Goal: Task Accomplishment & Management: Manage account settings

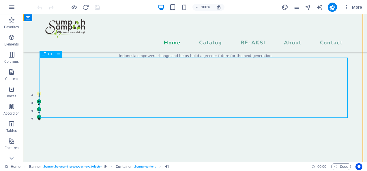
scroll to position [58, 0]
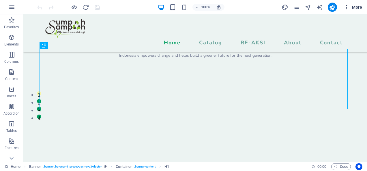
click at [348, 5] on icon "button" at bounding box center [347, 7] width 6 height 6
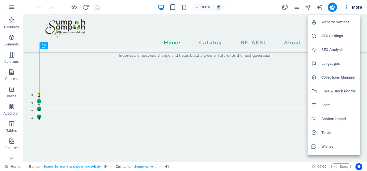
click at [339, 26] on li "Website Settings" at bounding box center [333, 22] width 53 height 14
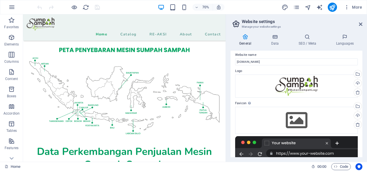
scroll to position [0, 0]
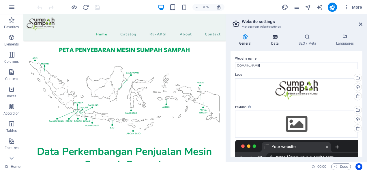
click at [275, 39] on icon at bounding box center [274, 37] width 25 height 6
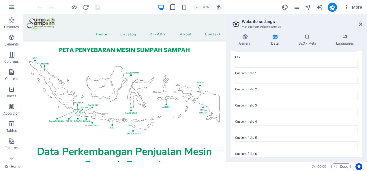
scroll to position [170, 0]
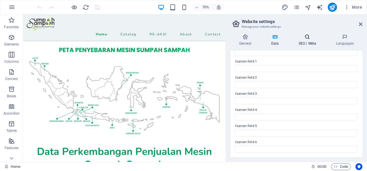
click at [305, 41] on h4 "SEO / Meta" at bounding box center [307, 40] width 37 height 12
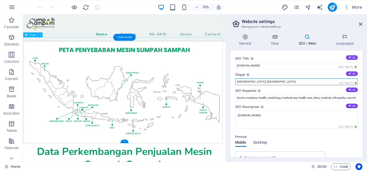
drag, startPoint x: 296, startPoint y: 95, endPoint x: 304, endPoint y: 108, distance: 15.4
drag, startPoint x: 259, startPoint y: 84, endPoint x: 227, endPoint y: 82, distance: 32.1
click at [227, 82] on div "General Data SEO / Meta Languages Website name sumpahsampah.com Logo Drag files…" at bounding box center [296, 95] width 141 height 133
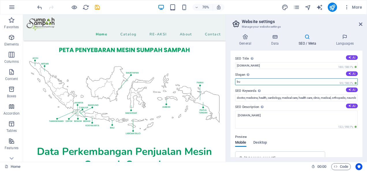
type input "b"
type input "#bukansampahlagi"
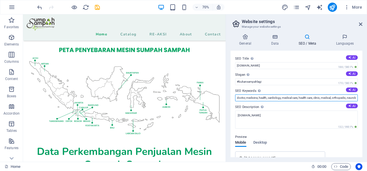
scroll to position [0, 211]
drag, startPoint x: 235, startPoint y: 98, endPoint x: 367, endPoint y: 103, distance: 132.4
click at [366, 103] on html "sumpahsampah.com Home Favorites Elements Columns Content Boxes Accordion Tables…" at bounding box center [183, 85] width 367 height 171
paste input "recycle plastik, daur ulang plastik, produk dari limbah plastik, kerajinan dari…"
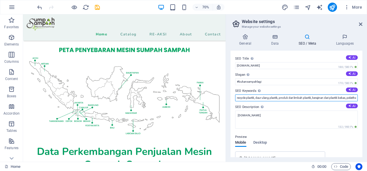
scroll to position [0, 1092]
type input "recycle plastik, daur ulang plastik, produk dari limbah plastik, kerajinan dari…"
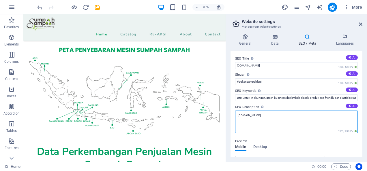
scroll to position [0, 0]
click at [256, 117] on textarea "[DOMAIN_NAME]" at bounding box center [296, 122] width 122 height 22
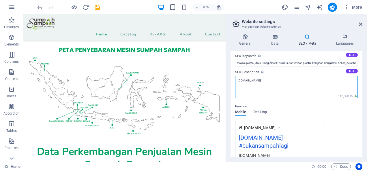
scroll to position [29, 0]
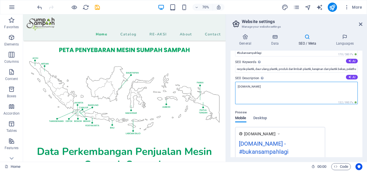
drag, startPoint x: 270, startPoint y: 88, endPoint x: 228, endPoint y: 87, distance: 42.1
click at [228, 87] on div "General Data SEO / Meta Languages Website name sumpahsampah.com Logo Drag files…" at bounding box center [296, 95] width 141 height 133
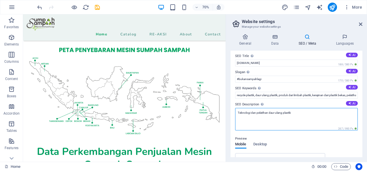
scroll to position [0, 0]
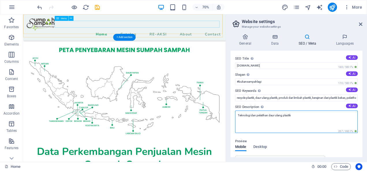
type textarea "Teknologi dan pelatihan daur ulang plastik"
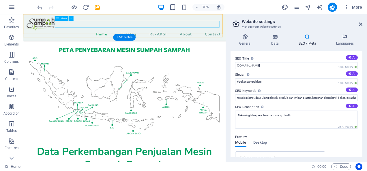
click at [161, 38] on nav "Home Catalog RE-AKSI About Contact" at bounding box center [168, 43] width 280 height 10
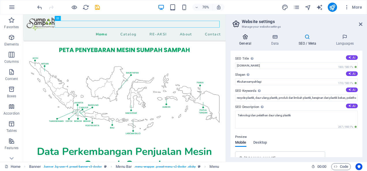
click at [245, 41] on h4 "General" at bounding box center [246, 40] width 32 height 12
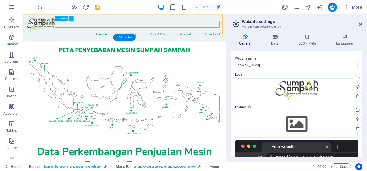
click at [129, 38] on nav "Home Catalog RE-AKSI About Contact" at bounding box center [168, 43] width 280 height 10
click at [137, 38] on nav "Home Catalog RE-AKSI About Contact" at bounding box center [168, 43] width 280 height 10
select select
select select "1"
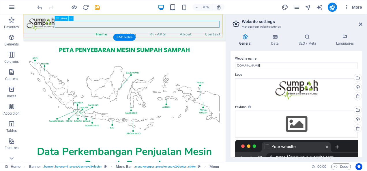
select select
select select "nofollow"
select select "2"
select select
select select "3"
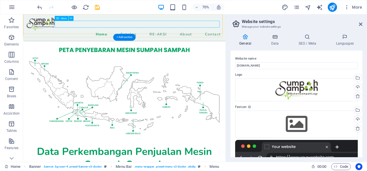
select select
select select "4"
select select
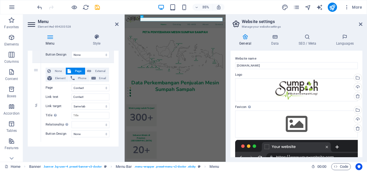
scroll to position [360, 0]
click at [335, 7] on icon "publish" at bounding box center [332, 7] width 7 height 7
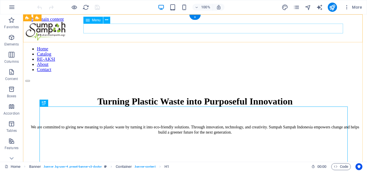
click at [328, 46] on nav "Home Catalog RE-AKSI About Contact" at bounding box center [194, 59] width 339 height 26
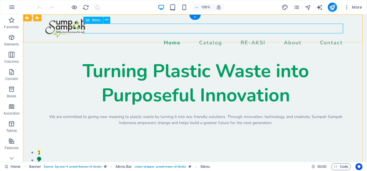
click at [330, 38] on nav "Home Catalog RE-AKSI About Contact" at bounding box center [195, 43] width 300 height 10
select select
select select "1"
select select
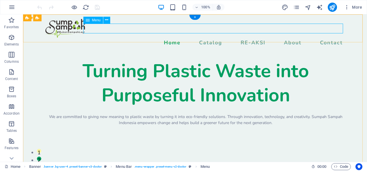
select select "nofollow"
select select "2"
select select
select select "3"
select select
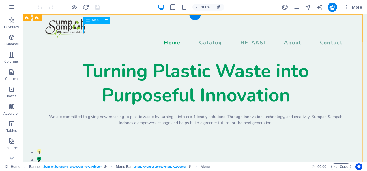
select select "4"
select select
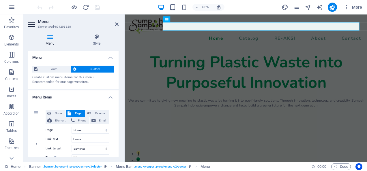
click at [114, 24] on h2 "Menu" at bounding box center [78, 21] width 81 height 5
click at [117, 25] on icon at bounding box center [116, 24] width 3 height 5
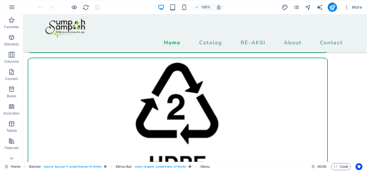
scroll to position [720, 0]
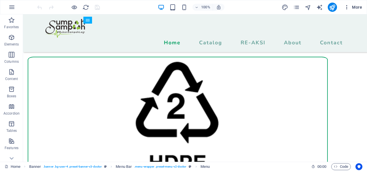
click at [348, 6] on icon "button" at bounding box center [347, 7] width 6 height 6
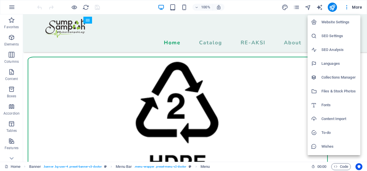
click at [298, 9] on div at bounding box center [183, 85] width 367 height 171
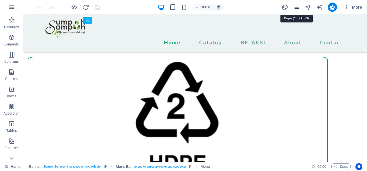
click at [296, 7] on icon "pages" at bounding box center [296, 7] width 7 height 7
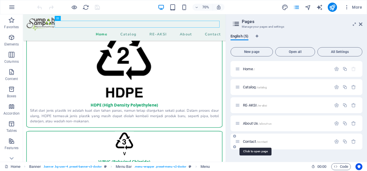
click at [249, 142] on span "Contact /contact" at bounding box center [255, 141] width 24 height 4
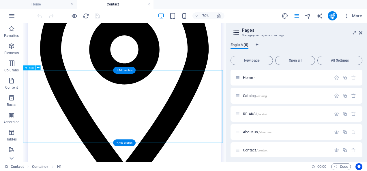
scroll to position [298, 0]
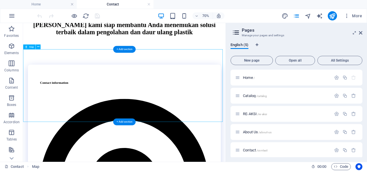
select select "1"
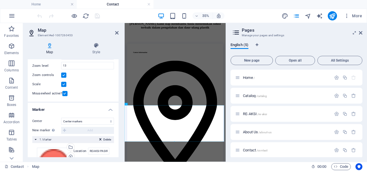
scroll to position [59, 0]
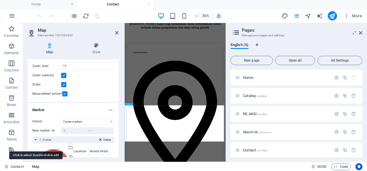
click at [39, 169] on span "Map" at bounding box center [35, 166] width 7 height 7
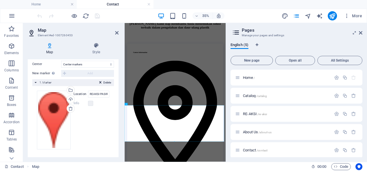
scroll to position [117, 0]
click at [80, 93] on label "Location" at bounding box center [80, 93] width 14 height 7
click at [88, 93] on input "REAKSI PASIR" at bounding box center [98, 93] width 21 height 7
drag, startPoint x: 107, startPoint y: 95, endPoint x: 81, endPoint y: 95, distance: 26.2
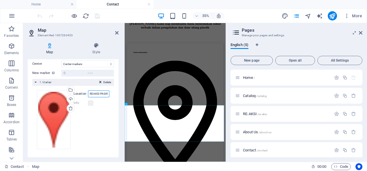
click at [81, 95] on div "Location REAKSI PASIR" at bounding box center [91, 93] width 36 height 7
type input "puri harmoni"
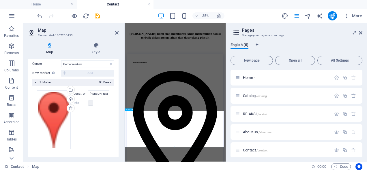
scroll to position [100, 0]
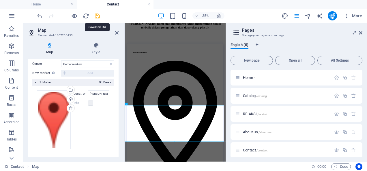
click at [98, 16] on icon "save" at bounding box center [97, 16] width 7 height 7
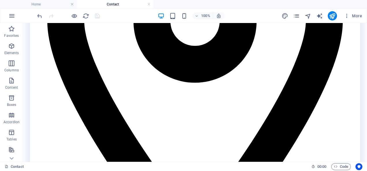
scroll to position [358, 0]
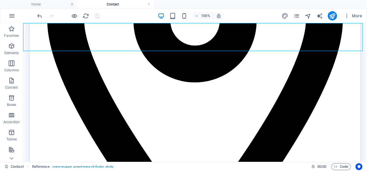
click at [347, 14] on icon "button" at bounding box center [347, 16] width 6 height 6
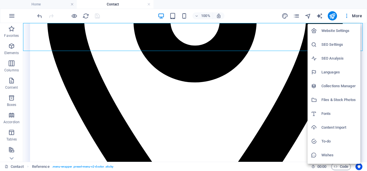
click at [298, 16] on div at bounding box center [183, 85] width 367 height 171
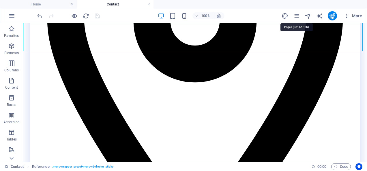
click at [298, 16] on icon "pages" at bounding box center [296, 16] width 7 height 7
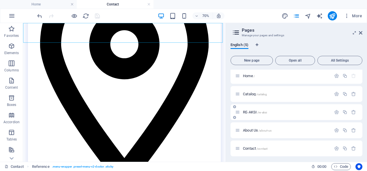
scroll to position [3, 0]
click at [331, 14] on icon "publish" at bounding box center [332, 16] width 7 height 7
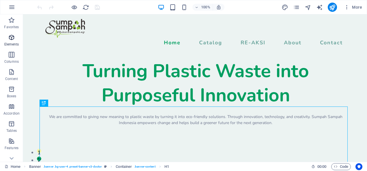
click at [13, 43] on p "Elements" at bounding box center [11, 44] width 15 height 5
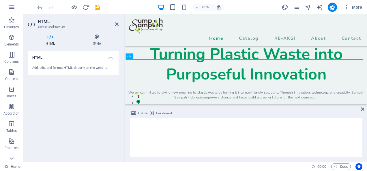
scroll to position [111, 0]
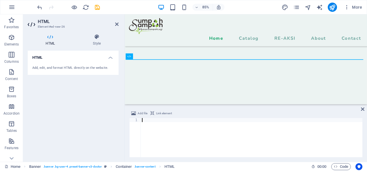
click at [165, 126] on div at bounding box center [251, 141] width 221 height 47
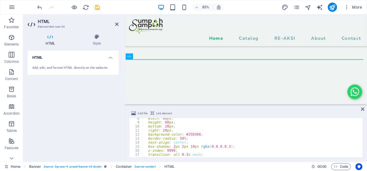
scroll to position [0, 0]
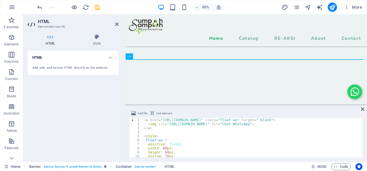
click at [198, 121] on div "< a href = "[URL][DOMAIN_NAME]" class = "float-wa" target = "_blank" > < img sr…" at bounding box center [251, 141] width 218 height 47
type textarea "<a href="[URL][DOMAIN_NAME]" class="float-wa" target="_blank">"
click at [98, 7] on icon "save" at bounding box center [97, 7] width 7 height 7
checkbox input "false"
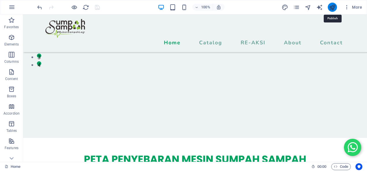
click at [331, 7] on icon "publish" at bounding box center [332, 7] width 7 height 7
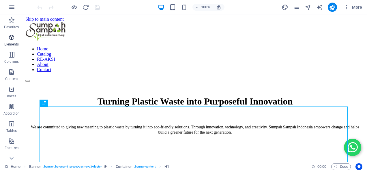
click at [12, 43] on p "Elements" at bounding box center [11, 44] width 15 height 5
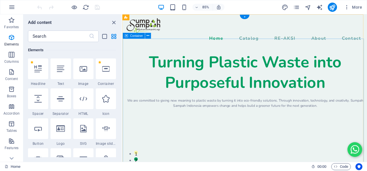
click at [322, 80] on div "Turning Plastic Waste into Purposeful Innovation We are committed to giving new…" at bounding box center [267, 92] width 288 height 78
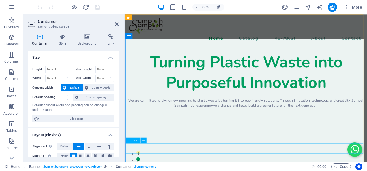
click at [366, 125] on div "We are committed to giving new meaning to plastic waste by turning it into eco-…" at bounding box center [268, 119] width 284 height 12
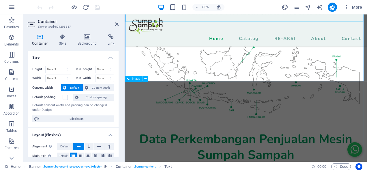
scroll to position [259, 0]
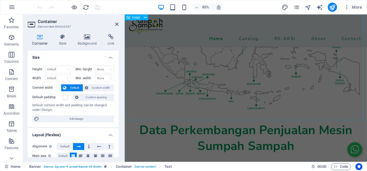
click at [302, 100] on figure at bounding box center [267, 66] width 285 height 152
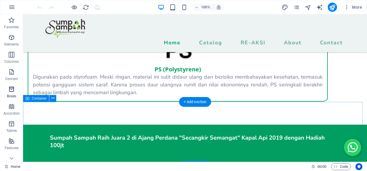
scroll to position [1246, 0]
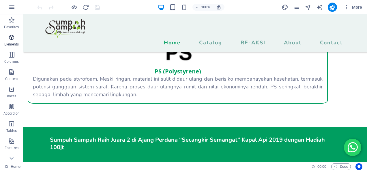
click at [12, 44] on p "Elements" at bounding box center [11, 44] width 15 height 5
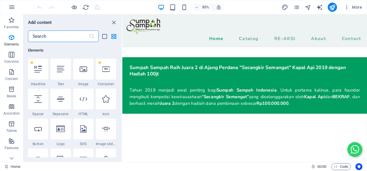
scroll to position [61, 0]
click at [46, 36] on input "text" at bounding box center [58, 37] width 61 height 12
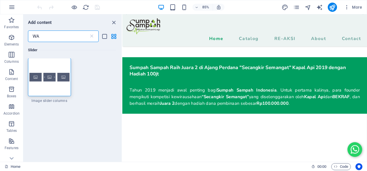
scroll to position [0, 0]
type input "W"
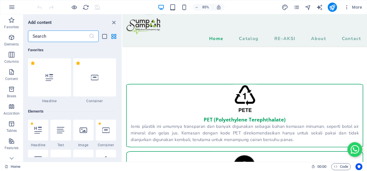
scroll to position [584, 0]
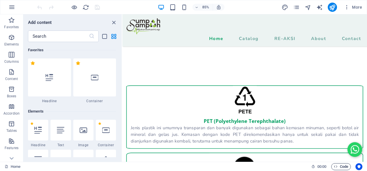
click at [339, 168] on span "Code" at bounding box center [340, 166] width 14 height 7
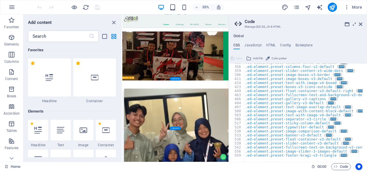
scroll to position [1455, 0]
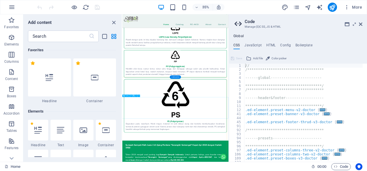
scroll to position [965, 0]
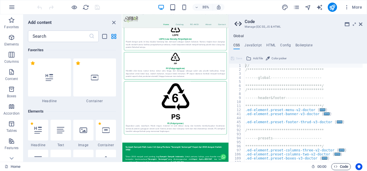
click at [342, 169] on span "Code" at bounding box center [340, 166] width 14 height 7
click at [359, 23] on icon at bounding box center [360, 24] width 3 height 5
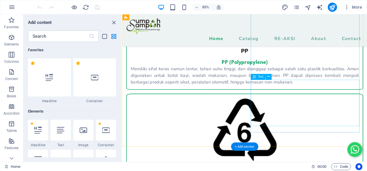
scroll to position [1095, 0]
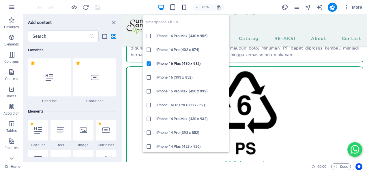
click at [184, 4] on icon "button" at bounding box center [184, 7] width 7 height 7
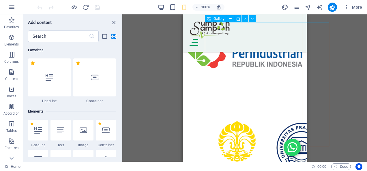
scroll to position [2711, 0]
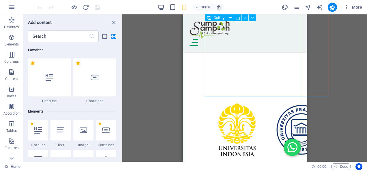
click at [279, 98] on div at bounding box center [269, 162] width 129 height 129
select select "4"
select select "px"
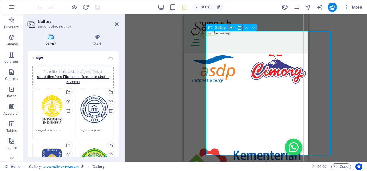
scroll to position [2567, 0]
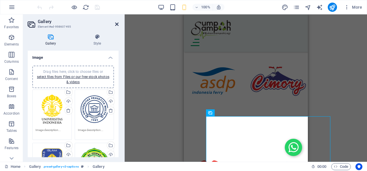
click at [115, 24] on icon at bounding box center [116, 24] width 3 height 5
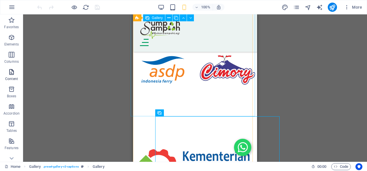
scroll to position [2596, 0]
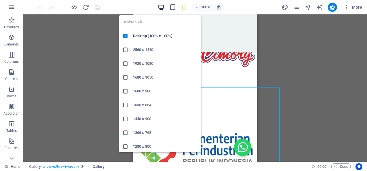
click at [164, 6] on icon "button" at bounding box center [161, 7] width 7 height 7
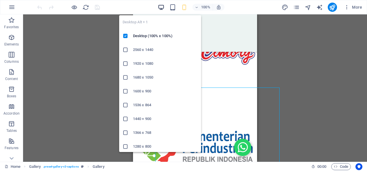
scroll to position [1335, 0]
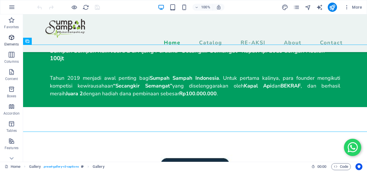
click at [12, 39] on icon "button" at bounding box center [11, 37] width 7 height 7
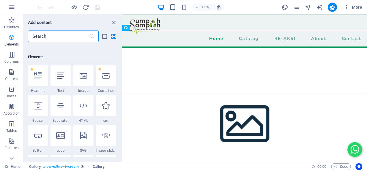
scroll to position [61, 0]
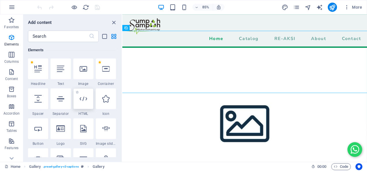
click at [87, 103] on div at bounding box center [83, 98] width 20 height 21
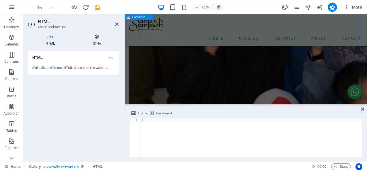
scroll to position [1923, 0]
click at [71, 63] on div "Add, edit, and format HTML directly on the website." at bounding box center [73, 68] width 91 height 14
click at [362, 107] on icon at bounding box center [362, 109] width 3 height 5
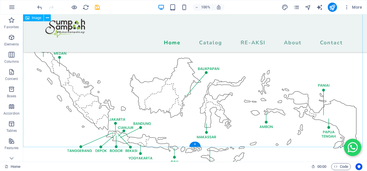
scroll to position [172, 0]
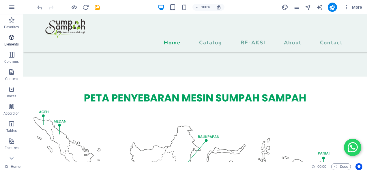
click at [14, 42] on span "Elements" at bounding box center [11, 41] width 23 height 14
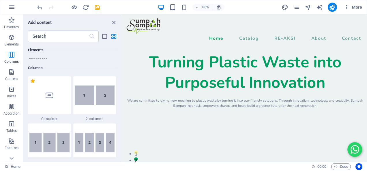
scroll to position [317, 0]
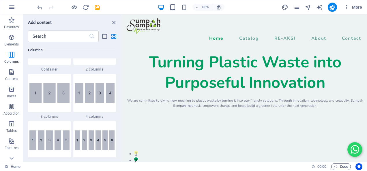
click at [344, 169] on span "Code" at bounding box center [340, 166] width 14 height 7
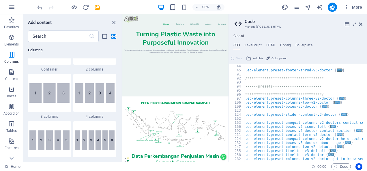
scroll to position [52, 0]
click at [272, 105] on div "**********" at bounding box center [308, 111] width 129 height 102
click at [271, 106] on div "**********" at bounding box center [308, 111] width 129 height 102
click at [277, 129] on div "**********" at bounding box center [308, 111] width 129 height 102
type textarea ".ed-element.preset-boxes-v3-icons-left {"
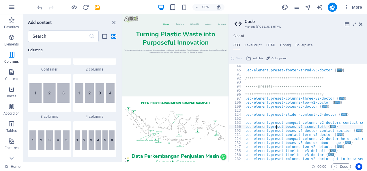
click at [362, 23] on aside "**********" at bounding box center [297, 88] width 138 height 148
click at [360, 24] on icon at bounding box center [360, 24] width 3 height 5
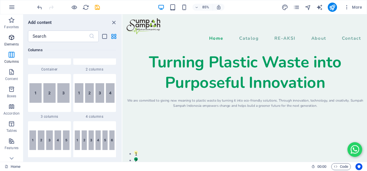
click at [14, 43] on p "Elements" at bounding box center [11, 44] width 15 height 5
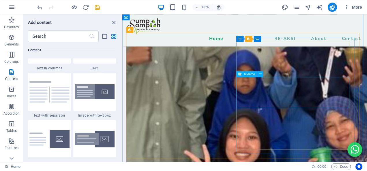
scroll to position [1849, 0]
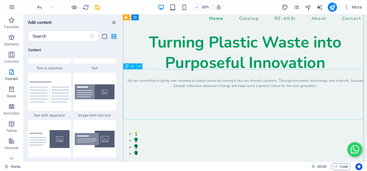
scroll to position [0, 0]
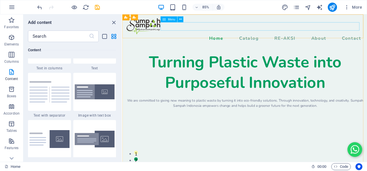
click at [168, 18] on span "Menu" at bounding box center [171, 19] width 7 height 3
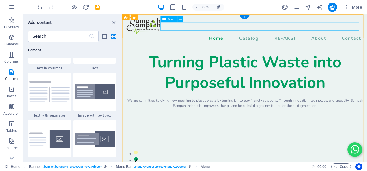
click at [177, 38] on nav "Home Catalog RE-AKSI About Contact" at bounding box center [266, 43] width 278 height 10
select select
select select "1"
select select
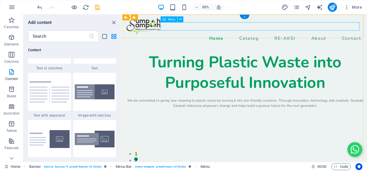
select select "nofollow"
select select "2"
select select
select select "3"
select select
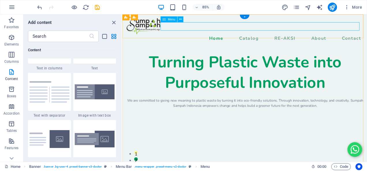
select select "4"
select select
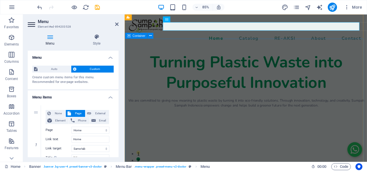
click at [198, 68] on div "Turning Plastic Waste into Purposeful Innovation We are committed to giving new…" at bounding box center [267, 92] width 285 height 78
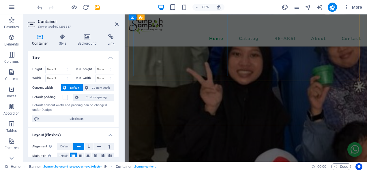
scroll to position [1855, 0]
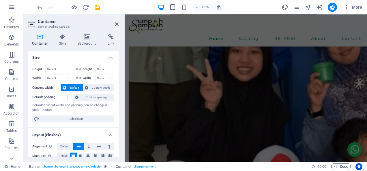
click at [342, 167] on span "Code" at bounding box center [340, 166] width 14 height 7
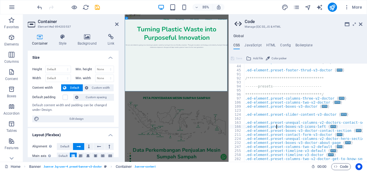
scroll to position [0, 0]
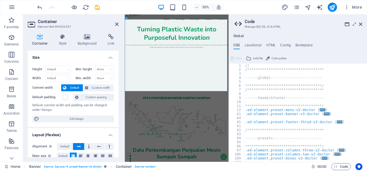
click at [292, 112] on div "**********" at bounding box center [308, 115] width 129 height 102
click at [292, 109] on div "**********" at bounding box center [308, 115] width 129 height 102
click at [117, 24] on icon at bounding box center [116, 24] width 3 height 5
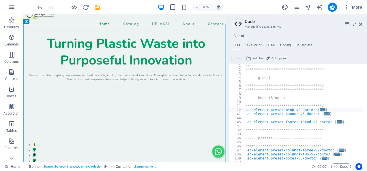
click at [291, 124] on div "**********" at bounding box center [308, 115] width 129 height 102
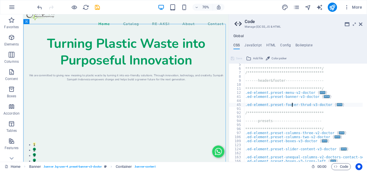
scroll to position [69, 0]
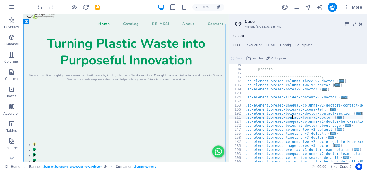
click at [292, 118] on div "**********" at bounding box center [308, 114] width 129 height 102
click at [292, 123] on div "**********" at bounding box center [308, 114] width 129 height 102
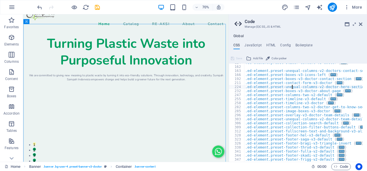
click at [295, 130] on div ".ed-element.preset-slider-content-v3-doctor { ... } .ed-element.preset-unequal-…" at bounding box center [308, 112] width 129 height 102
click at [294, 125] on div ".ed-element.preset-slider-content-v3-doctor { ... } .ed-element.preset-unequal-…" at bounding box center [308, 112] width 129 height 102
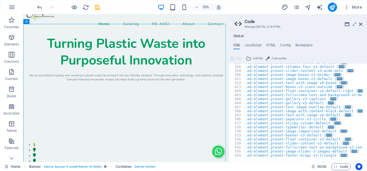
scroll to position [209, 0]
type textarea "); }"
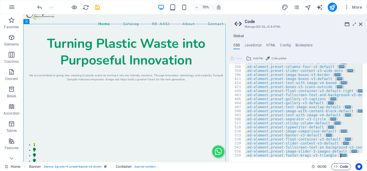
click at [338, 168] on span "Code" at bounding box center [340, 166] width 14 height 7
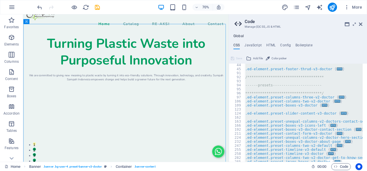
scroll to position [0, 0]
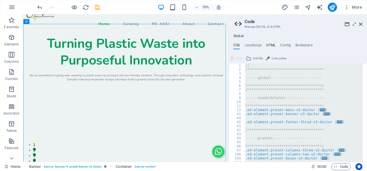
click at [272, 44] on h4 "HTML" at bounding box center [271, 46] width 10 height 6
type textarea "<a href="#main-content" class="wv-link-content button">Skip to main content</a>"
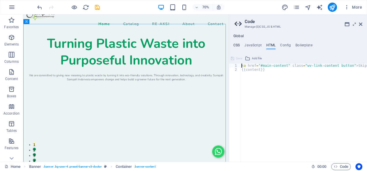
click at [235, 44] on h4 "CSS" at bounding box center [236, 46] width 6 height 6
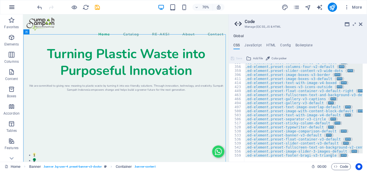
click at [10, 8] on icon "button" at bounding box center [11, 7] width 7 height 7
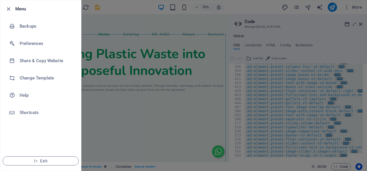
click at [135, 66] on div at bounding box center [183, 85] width 367 height 171
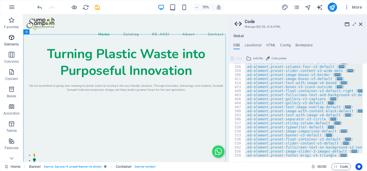
click at [13, 41] on icon "button" at bounding box center [11, 37] width 7 height 7
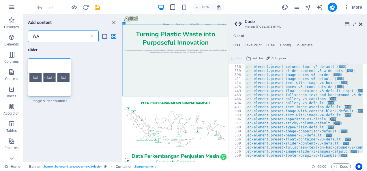
type input "WA"
click at [361, 22] on icon at bounding box center [360, 24] width 3 height 5
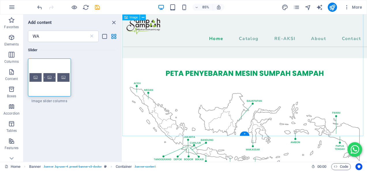
scroll to position [173, 0]
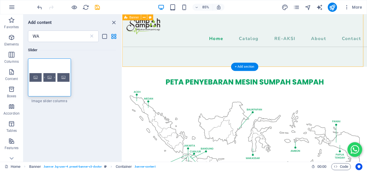
select select "px"
select select "header"
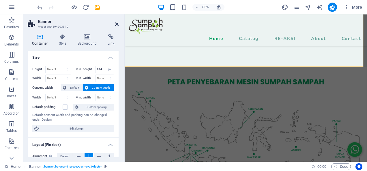
click at [115, 22] on icon at bounding box center [116, 24] width 3 height 5
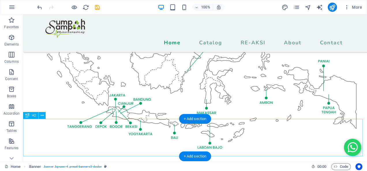
scroll to position [288, 0]
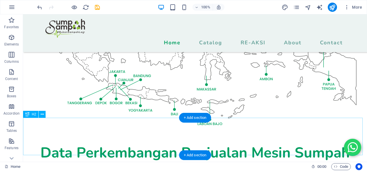
click at [349, 146] on div "Data Perkembangan Penjualan Mesin Sumpah Sampah" at bounding box center [195, 162] width 344 height 37
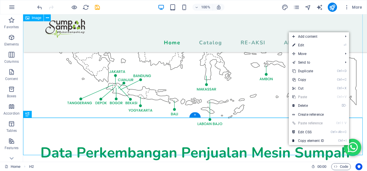
click at [259, 90] on figure at bounding box center [195, 52] width 344 height 183
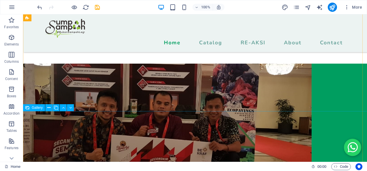
scroll to position [1470, 0]
